Goal: Check status: Check status

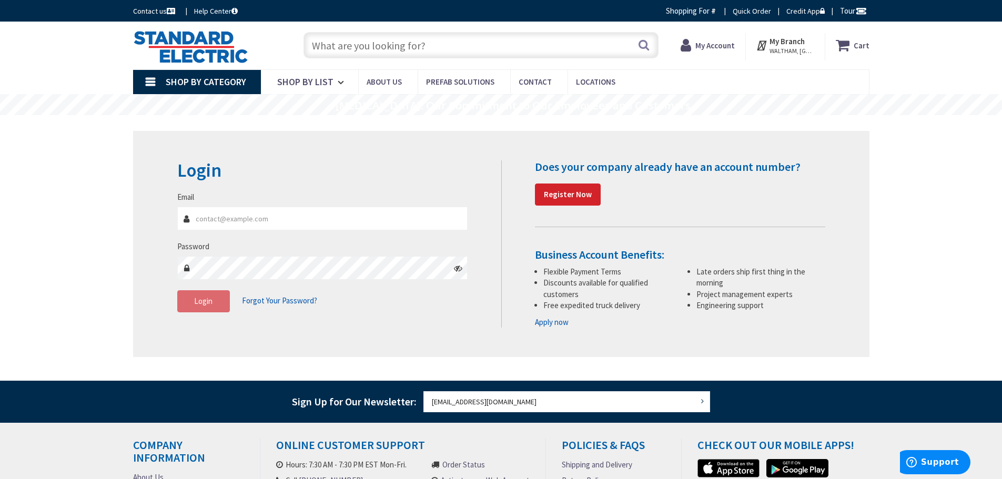
type input "MA-111, Acton, MA 01720, [GEOGRAPHIC_DATA]"
click at [730, 44] on strong "My Account" at bounding box center [710, 41] width 39 height 10
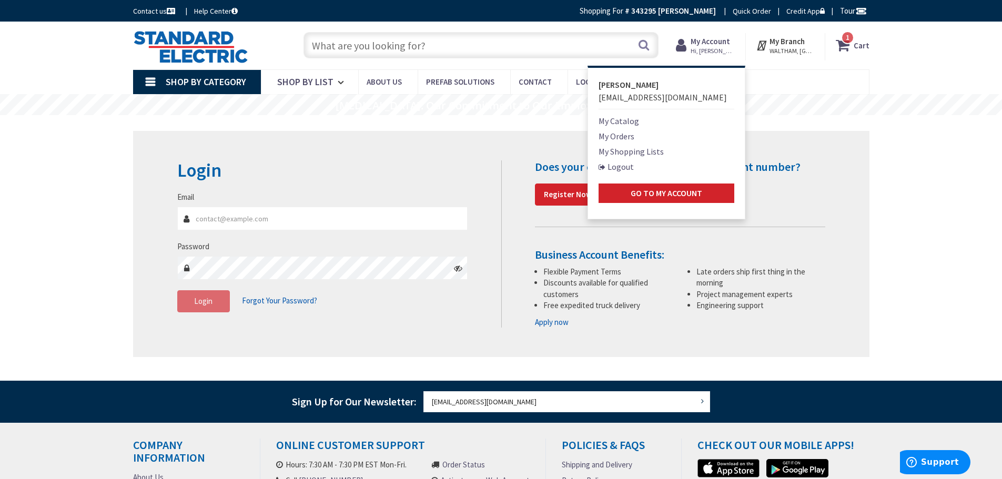
click at [617, 140] on link "My Orders" at bounding box center [617, 136] width 36 height 13
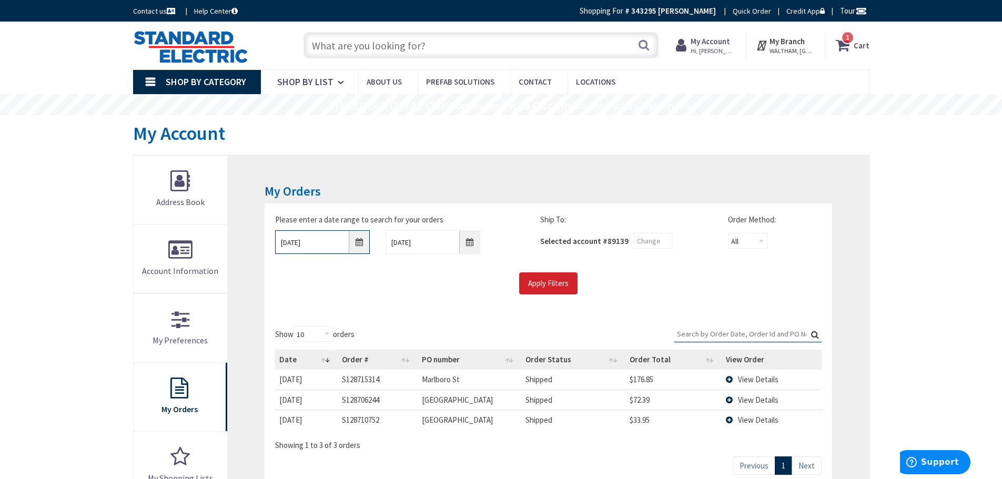
click at [358, 242] on input "[DATE]" at bounding box center [322, 242] width 95 height 24
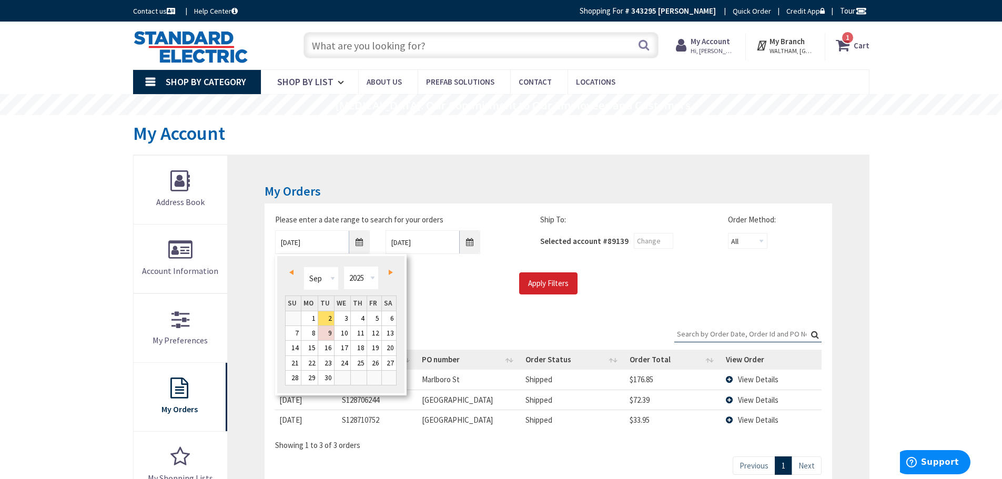
click at [298, 274] on link "Prev" at bounding box center [293, 272] width 14 height 14
click at [291, 274] on span "Prev" at bounding box center [291, 272] width 4 height 5
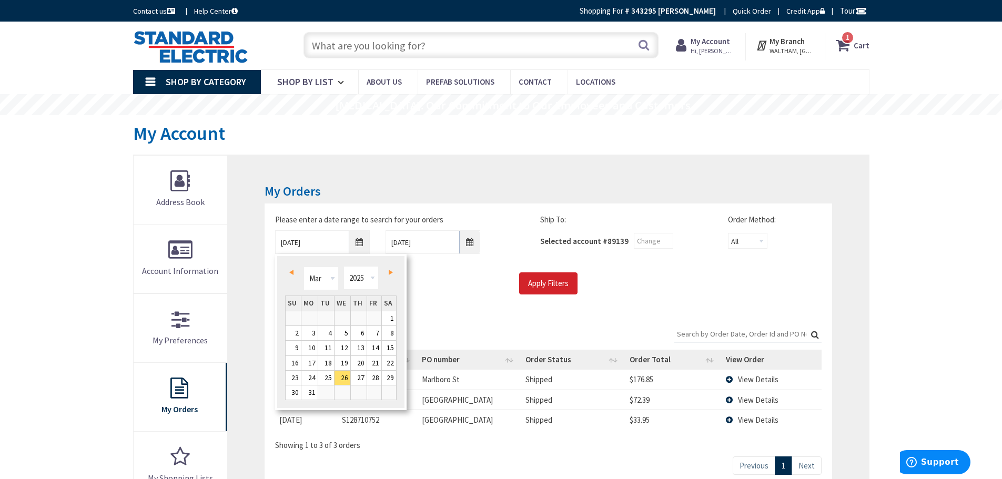
click at [291, 274] on span "Prev" at bounding box center [291, 272] width 4 height 5
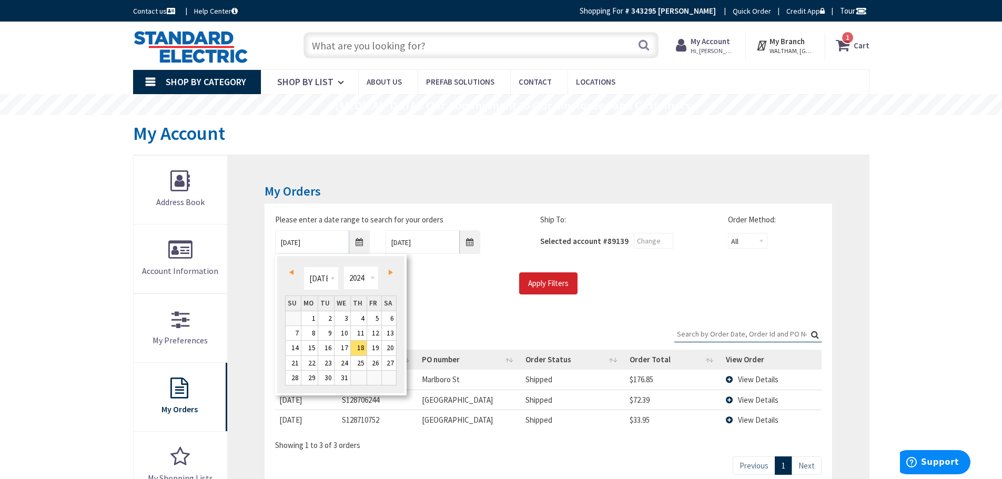
click at [291, 274] on span "Prev" at bounding box center [291, 272] width 4 height 5
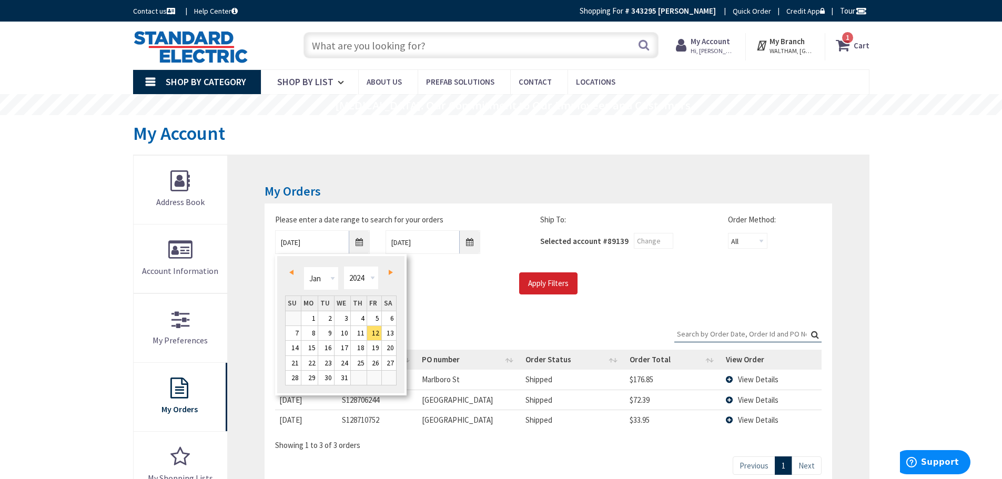
click at [291, 274] on span "Prev" at bounding box center [291, 272] width 4 height 5
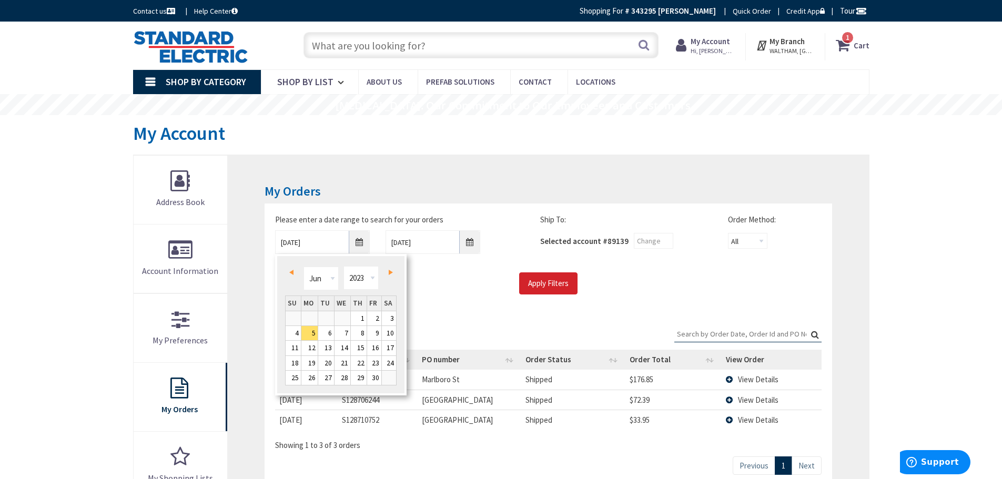
click at [291, 274] on span "Prev" at bounding box center [291, 272] width 4 height 5
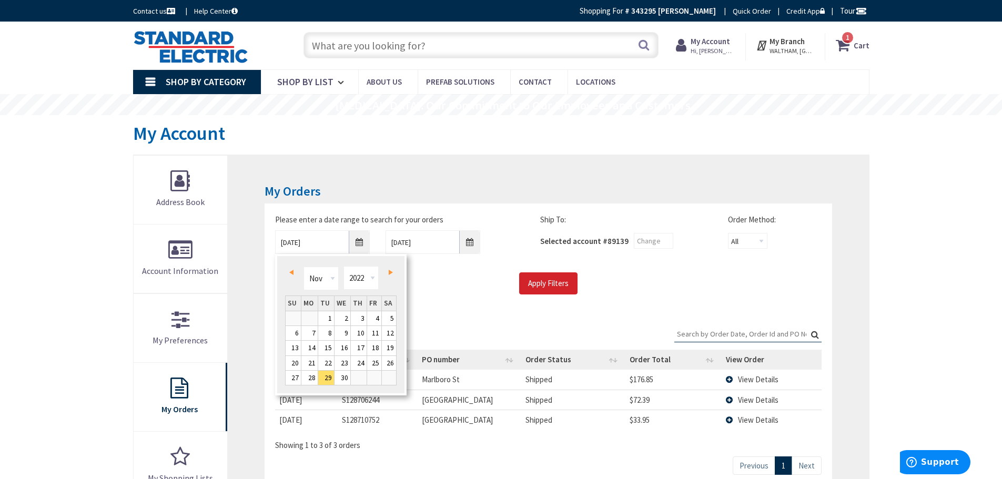
click at [390, 271] on span "Next" at bounding box center [391, 272] width 4 height 5
click at [294, 318] on link "1" at bounding box center [293, 318] width 15 height 14
type input "[DATE]"
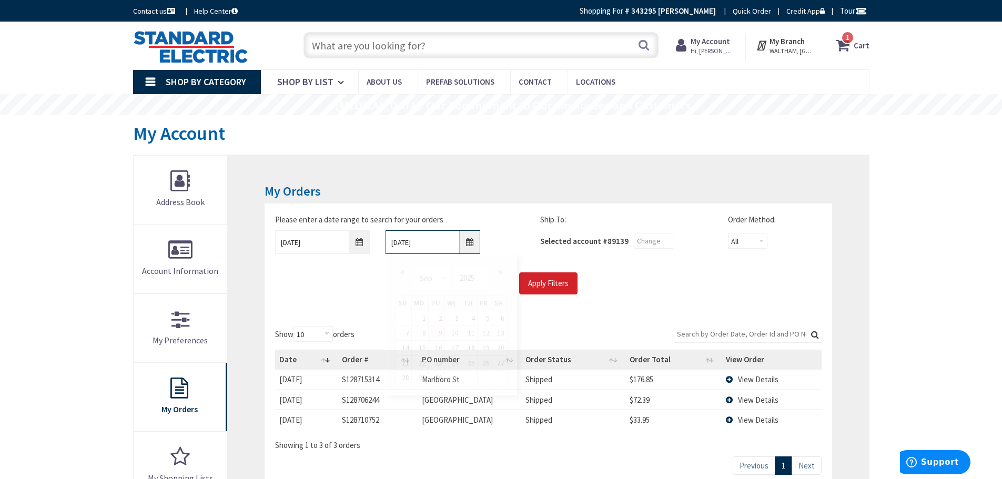
click at [468, 242] on input "[DATE]" at bounding box center [433, 242] width 95 height 24
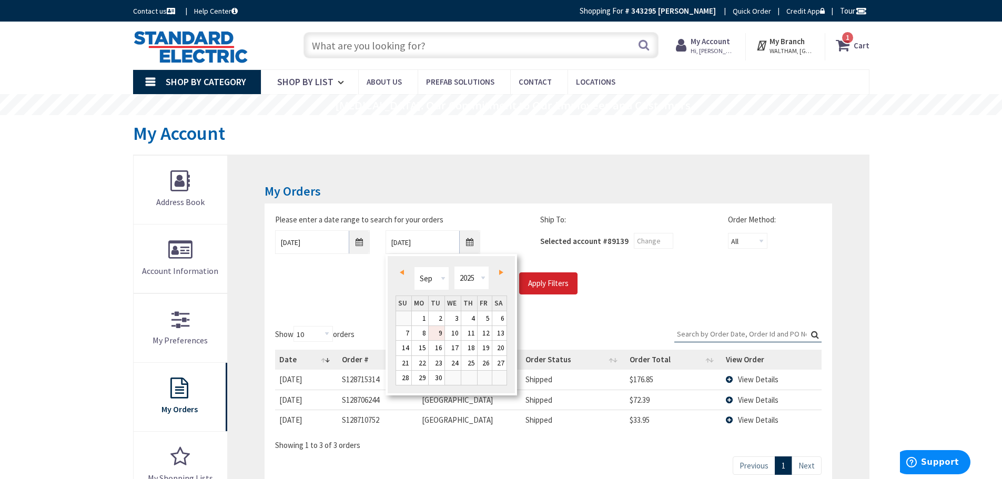
click at [399, 273] on link "Prev" at bounding box center [404, 272] width 14 height 14
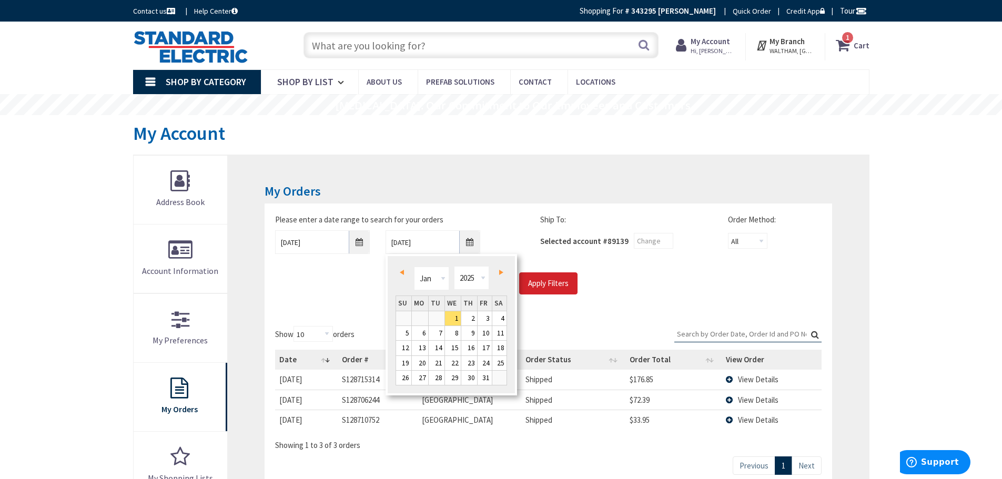
click at [399, 273] on link "Prev" at bounding box center [404, 272] width 14 height 14
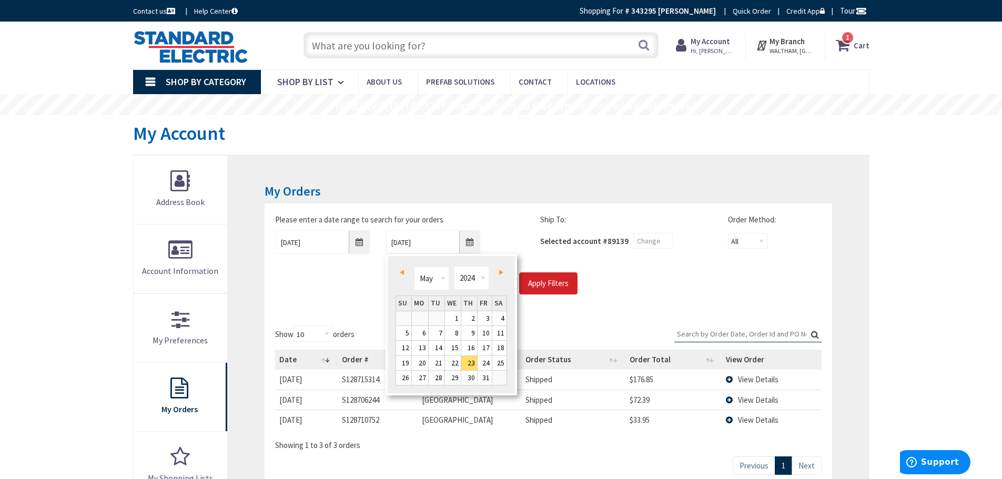
click at [399, 273] on link "Prev" at bounding box center [404, 272] width 14 height 14
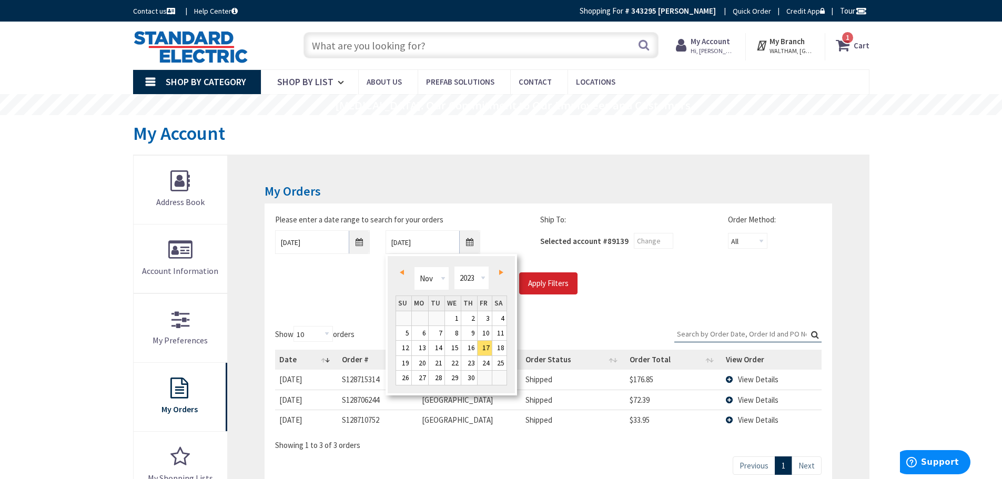
click at [399, 273] on link "Prev" at bounding box center [404, 272] width 14 height 14
click at [436, 373] on link "31" at bounding box center [437, 378] width 16 height 14
type input "[DATE]"
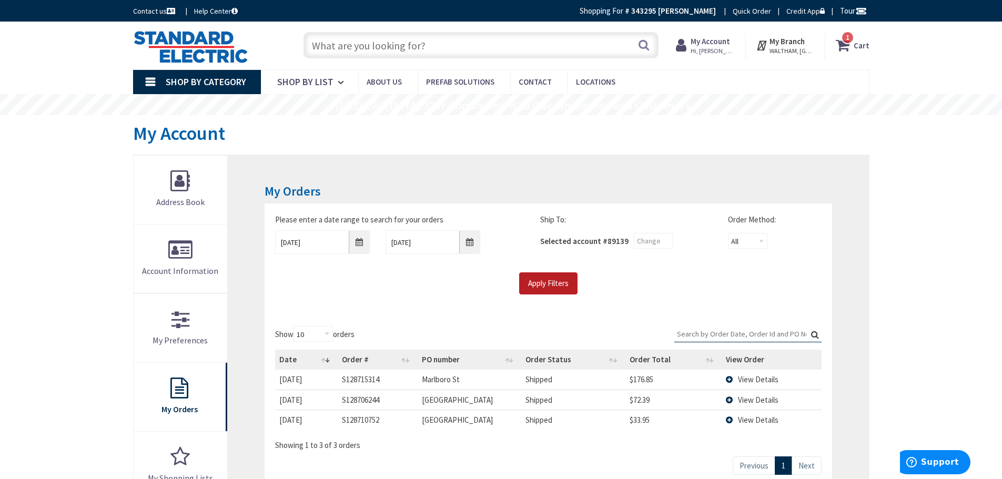
click at [540, 283] on input "Apply Filters" at bounding box center [548, 283] width 58 height 22
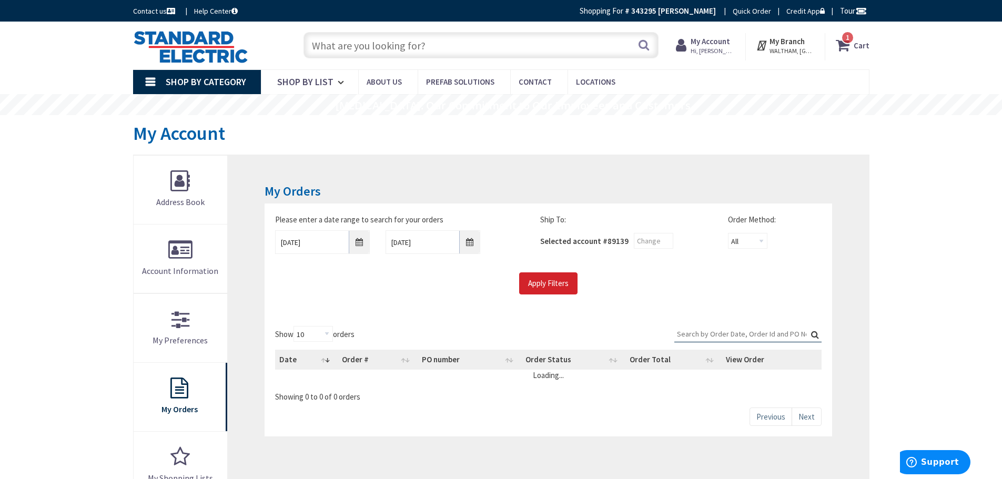
click at [692, 334] on input "Search:" at bounding box center [747, 334] width 147 height 16
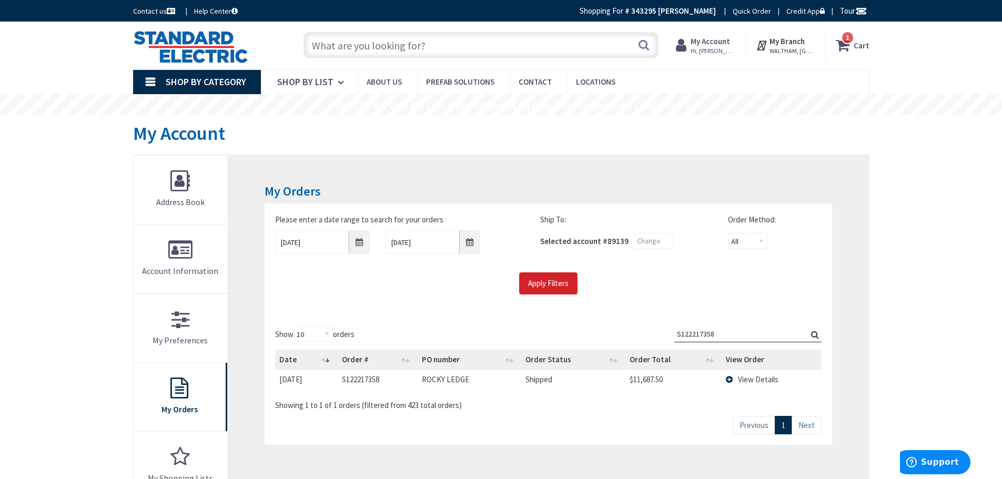
type input "S122217358"
click at [727, 380] on td "View Details" at bounding box center [771, 379] width 99 height 19
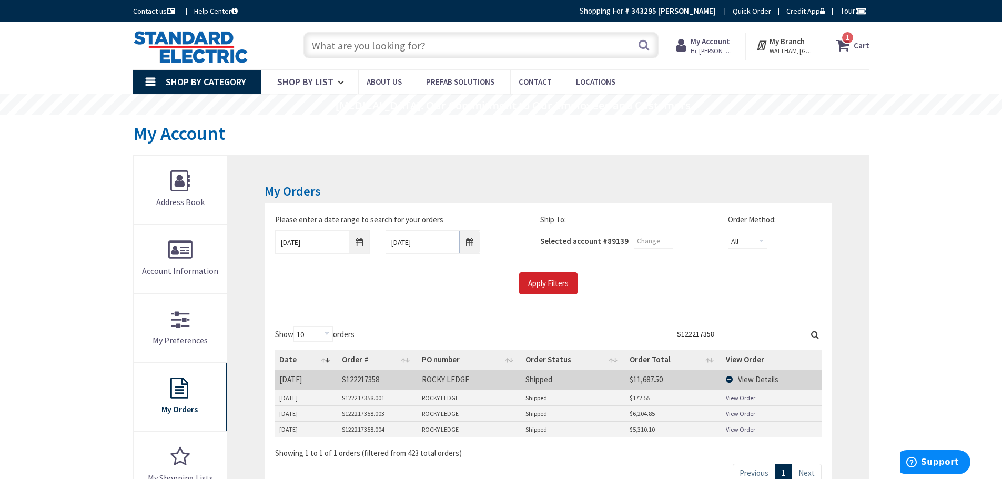
click at [750, 412] on link "View Order" at bounding box center [740, 413] width 29 height 9
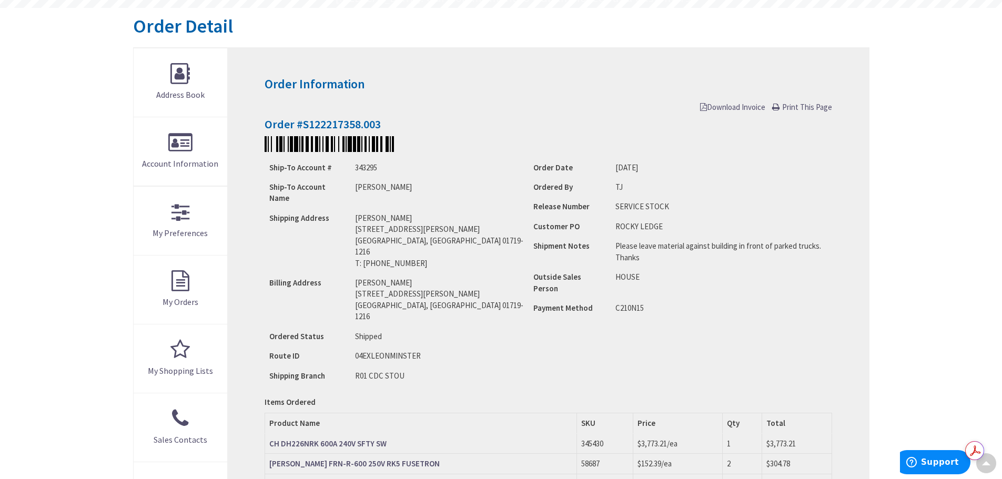
scroll to position [210, 0]
